Goal: Task Accomplishment & Management: Use online tool/utility

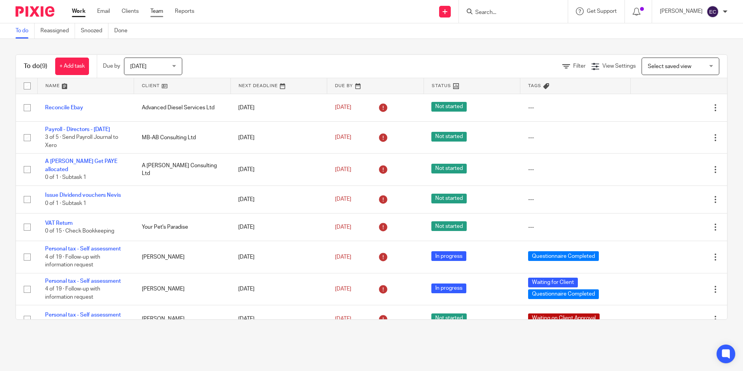
click at [162, 10] on link "Team" at bounding box center [156, 11] width 13 height 8
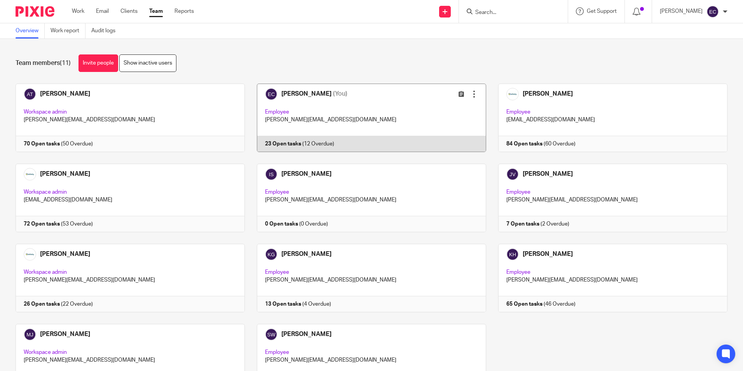
click at [409, 113] on link at bounding box center [365, 118] width 241 height 68
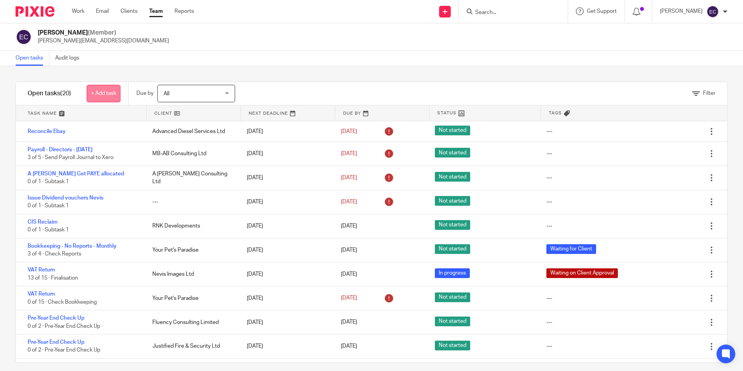
click at [113, 90] on link "+ Add task" at bounding box center [104, 93] width 34 height 17
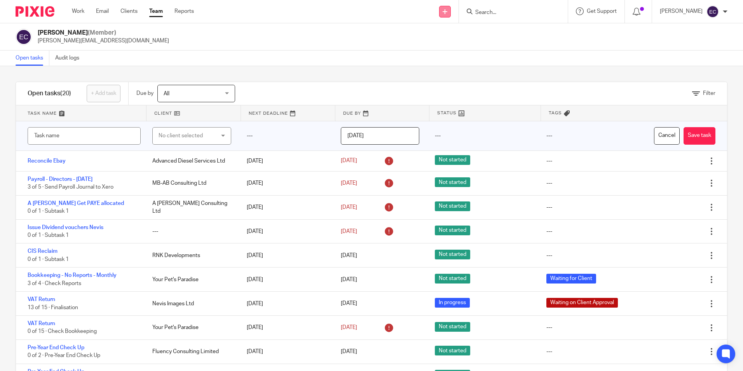
click at [450, 15] on link at bounding box center [445, 12] width 12 height 12
click at [451, 44] on link "Create task" at bounding box center [449, 47] width 48 height 11
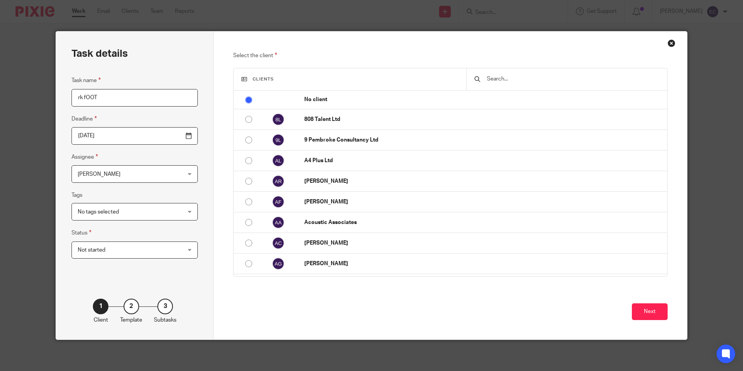
drag, startPoint x: 104, startPoint y: 102, endPoint x: 7, endPoint y: 89, distance: 97.7
click at [7, 89] on div "Task details Task name rk fOOT Deadline 2025-09-18 Assignee Emma Coleman Emma C…" at bounding box center [371, 185] width 743 height 371
type input "r"
type input "RK Foot contact HMRC PAYE"
click at [652, 309] on button "Next" at bounding box center [650, 311] width 36 height 17
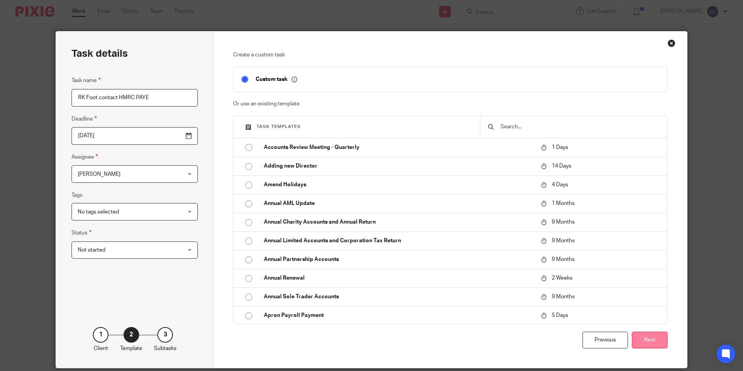
click at [657, 333] on button "Next" at bounding box center [650, 339] width 36 height 17
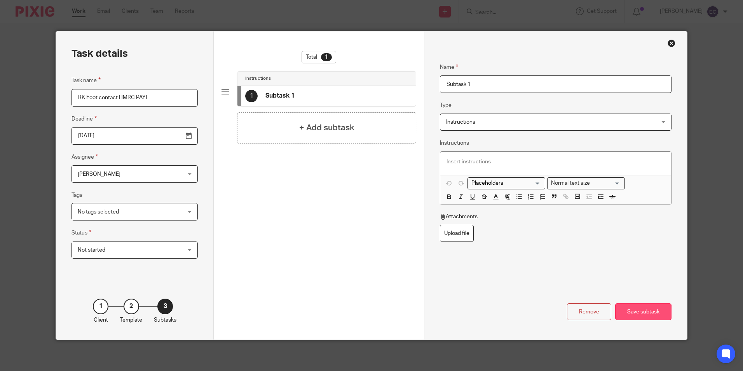
click at [625, 314] on div "Save subtask" at bounding box center [643, 311] width 56 height 17
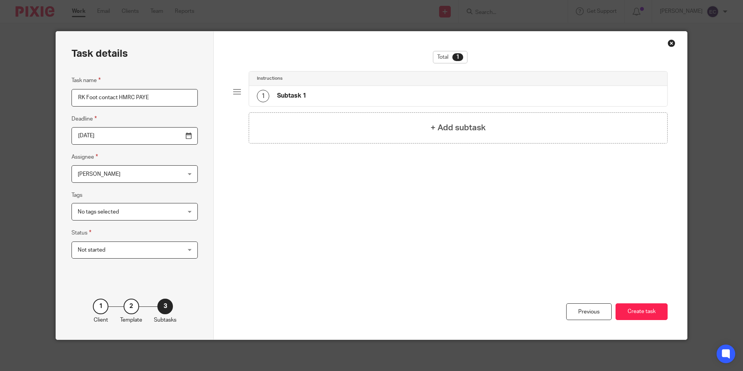
click at [625, 314] on button "Create task" at bounding box center [641, 311] width 52 height 17
